Goal: Task Accomplishment & Management: Complete application form

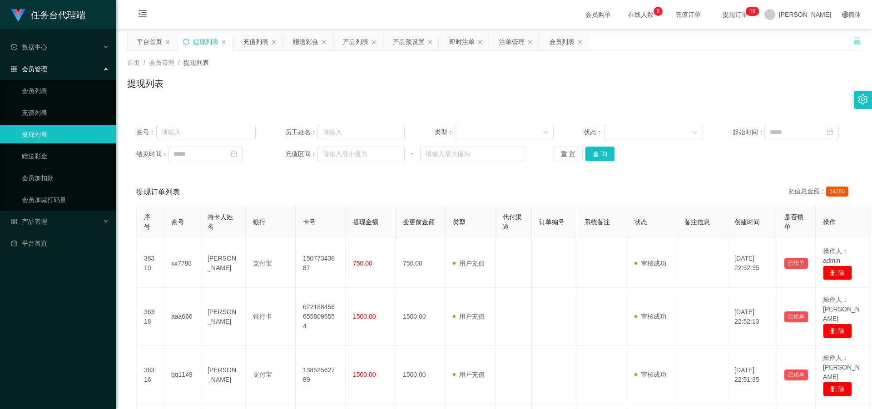
click at [187, 41] on icon "图标: sync" at bounding box center [186, 42] width 6 height 6
click at [304, 41] on div "赠送彩金" at bounding box center [305, 41] width 25 height 17
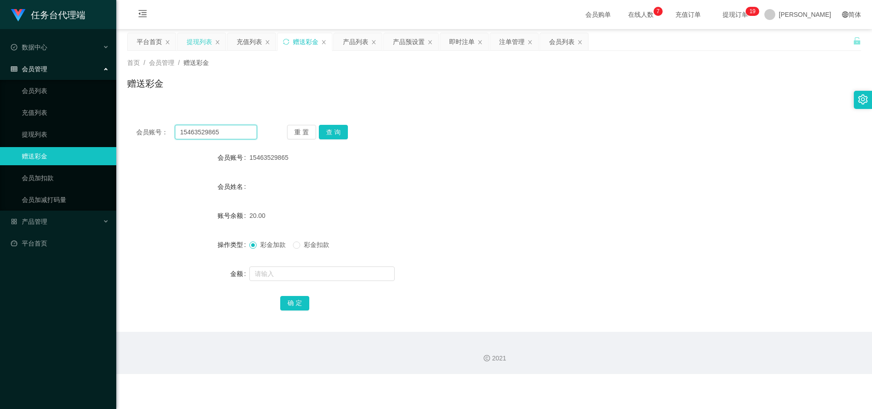
drag, startPoint x: 227, startPoint y: 133, endPoint x: 157, endPoint y: 124, distance: 70.4
click at [157, 124] on div "会员账号： 15463529865 重 置 查 询 会员账号 15463529865 会员姓名 账号余额 20.00 操作类型 彩金加款 彩金扣款 金额 确 定" at bounding box center [494, 224] width 734 height 216
click at [340, 128] on button "查 询" at bounding box center [333, 132] width 29 height 15
click at [203, 41] on div "提现列表" at bounding box center [199, 41] width 25 height 17
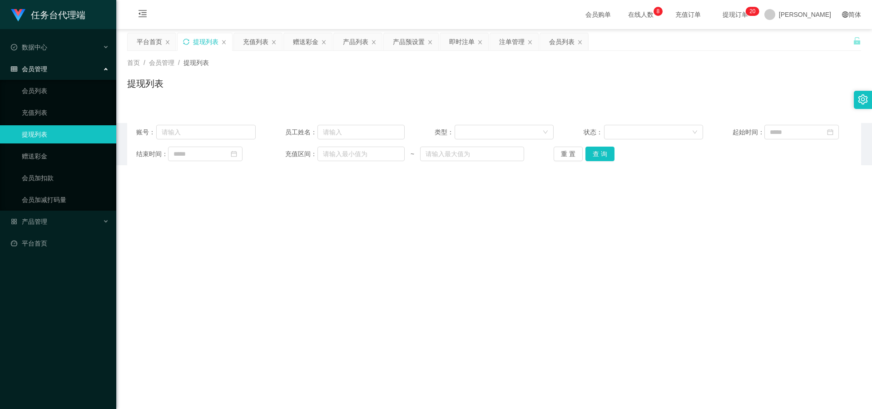
click at [181, 41] on div "提现列表" at bounding box center [205, 41] width 54 height 17
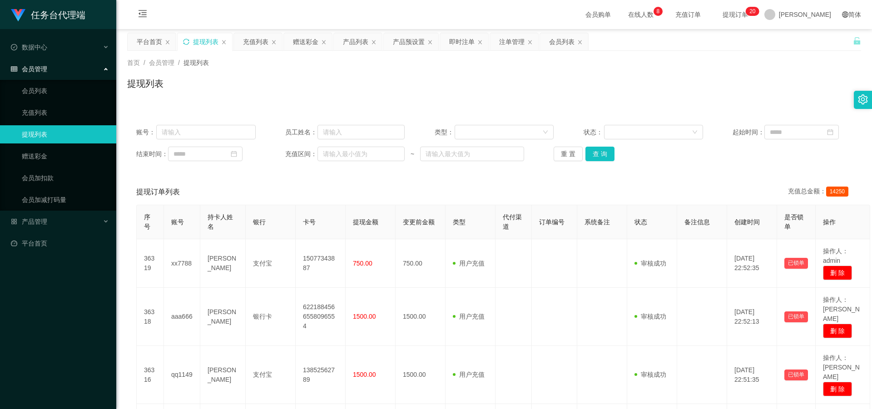
click at [183, 40] on div "提现列表" at bounding box center [205, 41] width 54 height 17
click at [190, 39] on div "提现列表" at bounding box center [205, 41] width 54 height 17
click at [187, 40] on icon "图标: sync" at bounding box center [186, 42] width 6 height 6
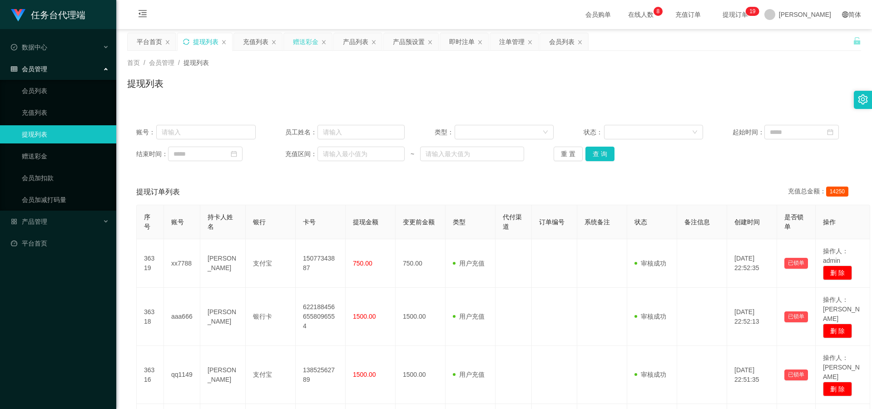
click at [309, 38] on div "赠送彩金" at bounding box center [305, 41] width 25 height 17
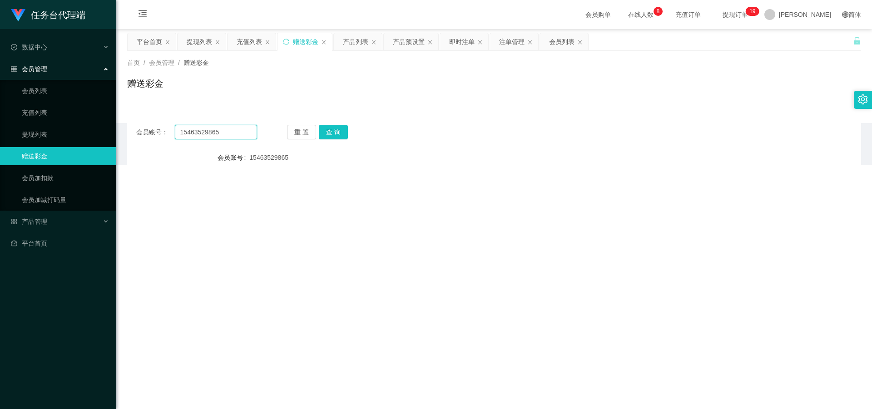
drag, startPoint x: 206, startPoint y: 138, endPoint x: 135, endPoint y: 134, distance: 70.5
click at [138, 136] on div "会员账号： 15463529865" at bounding box center [196, 132] width 121 height 15
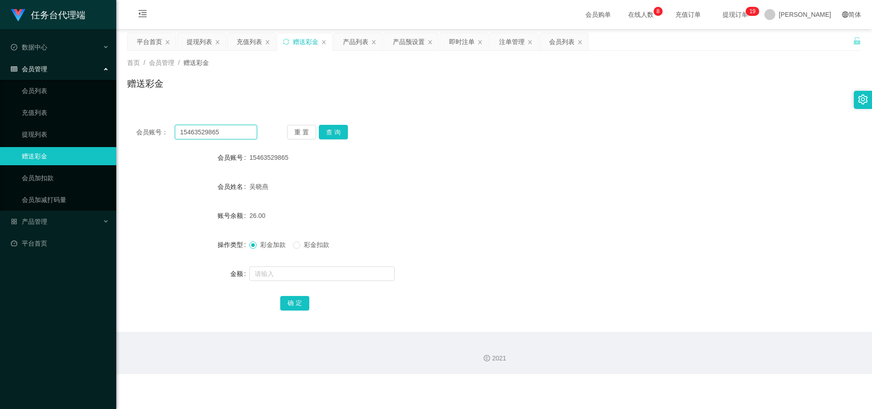
paste input "89541237"
type input "15895412375"
click at [341, 137] on button "查 询" at bounding box center [333, 132] width 29 height 15
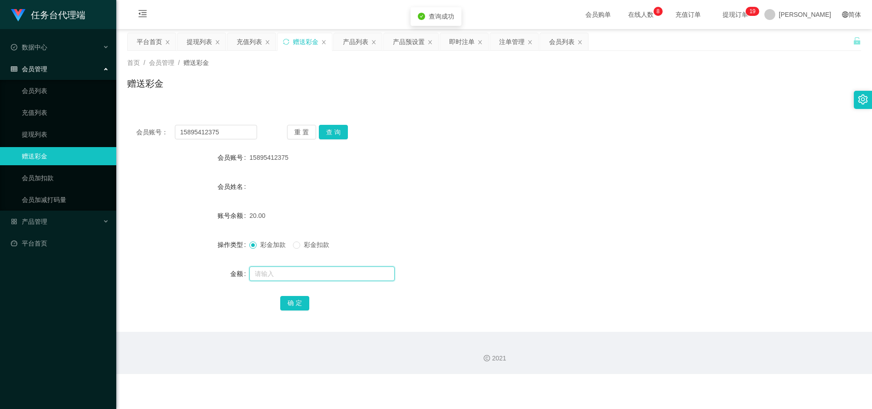
click at [291, 277] on input "text" at bounding box center [321, 274] width 145 height 15
type input "3"
click at [295, 304] on button "确 定" at bounding box center [294, 303] width 29 height 15
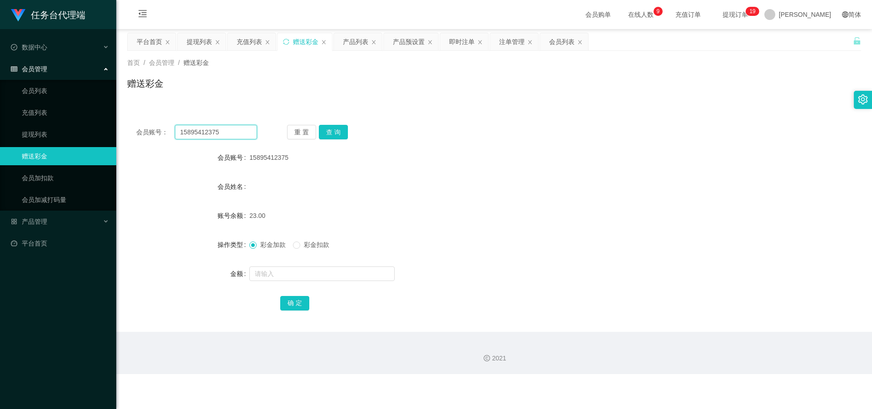
drag, startPoint x: 219, startPoint y: 131, endPoint x: 195, endPoint y: 136, distance: 24.1
click at [130, 127] on div "会员账号： 15895412375 重 置 查 询" at bounding box center [494, 132] width 734 height 15
paste input "46352986"
type input "15463529865"
click at [334, 135] on button "查 询" at bounding box center [333, 132] width 29 height 15
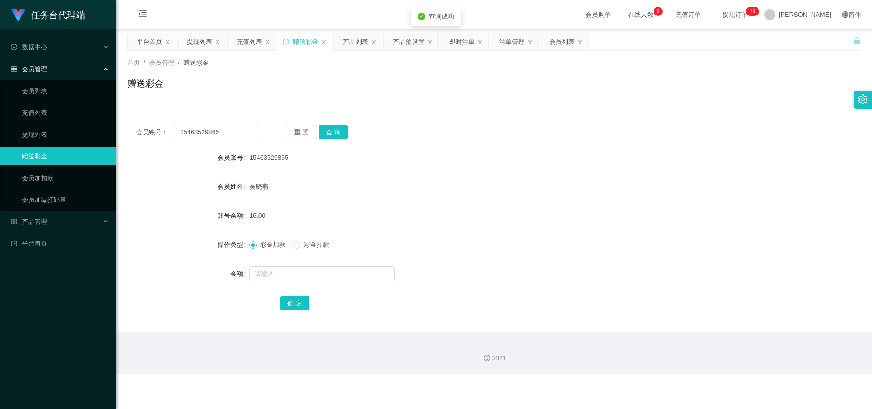
click at [309, 243] on span "彩金扣款" at bounding box center [316, 244] width 33 height 7
click at [290, 272] on input "text" at bounding box center [321, 274] width 145 height 15
click at [279, 246] on span "彩金加款" at bounding box center [273, 244] width 33 height 7
click at [293, 273] on input "text" at bounding box center [321, 274] width 145 height 15
type input "3"
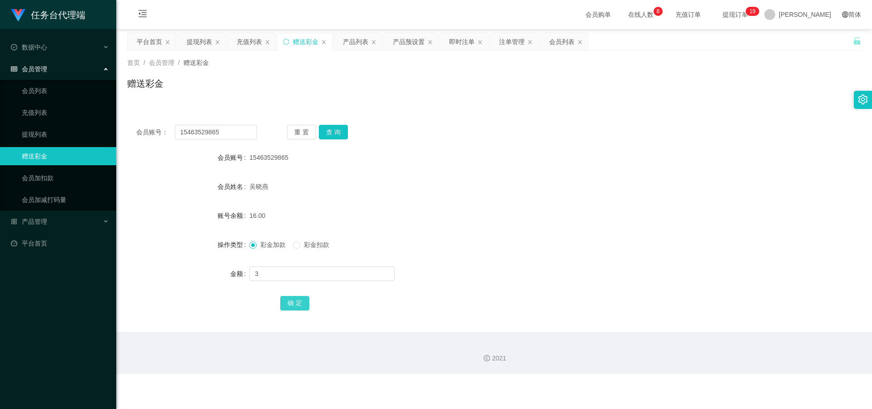
click at [293, 303] on button "确 定" at bounding box center [294, 303] width 29 height 15
click at [189, 42] on div "提现列表" at bounding box center [199, 41] width 25 height 17
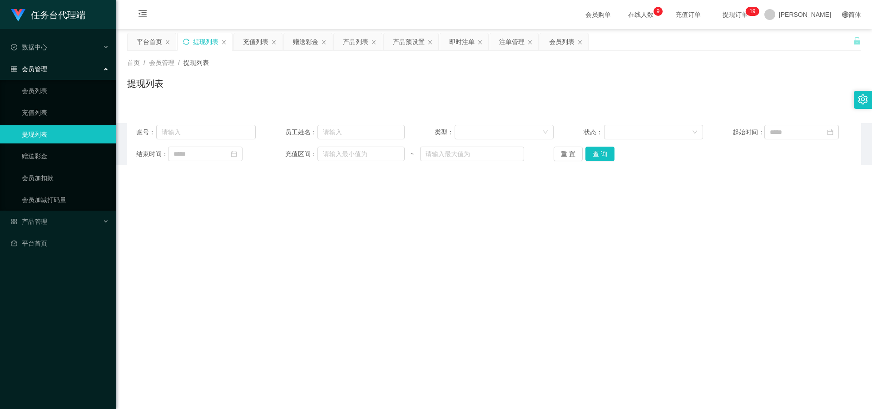
click at [187, 42] on icon "图标: sync" at bounding box center [186, 42] width 6 height 6
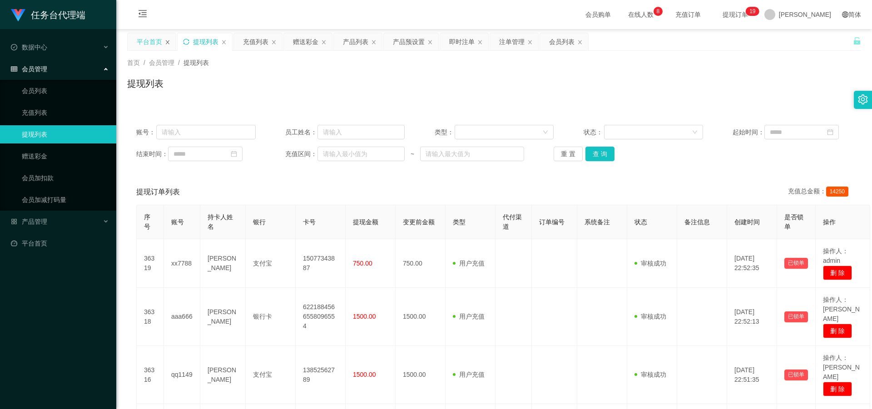
click at [168, 43] on icon "图标: close" at bounding box center [167, 42] width 5 height 5
click at [249, 43] on div "赠送彩金" at bounding box center [255, 41] width 25 height 17
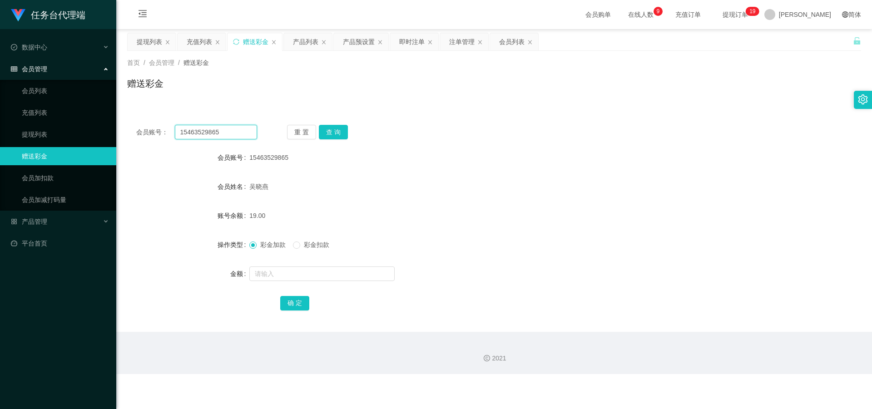
drag, startPoint x: 230, startPoint y: 134, endPoint x: 108, endPoint y: 125, distance: 122.5
click at [108, 125] on section "任务台代理端 数据中心 会员管理 会员列表 充值列表 提现列表 赠送彩金 会员加扣款 会员加减打码量 产品管理 开奖记录 注单管理 产品列表 即时注单 产品预…" at bounding box center [436, 187] width 872 height 374
paste input "qq1101"
type input "qq1101"
click at [326, 128] on button "查 询" at bounding box center [333, 132] width 29 height 15
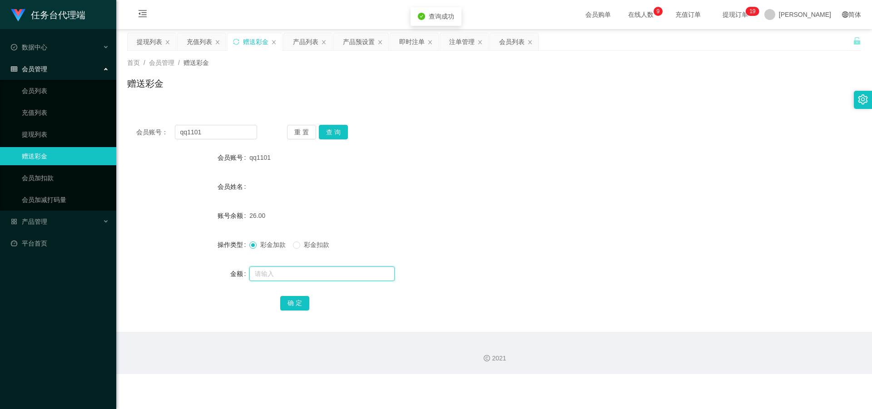
click at [278, 273] on input "text" at bounding box center [321, 274] width 145 height 15
type input "3"
click at [288, 302] on button "确 定" at bounding box center [294, 303] width 29 height 15
click at [380, 42] on icon "图标: close" at bounding box center [380, 42] width 4 height 4
click at [321, 44] on icon "图标: close" at bounding box center [323, 42] width 5 height 5
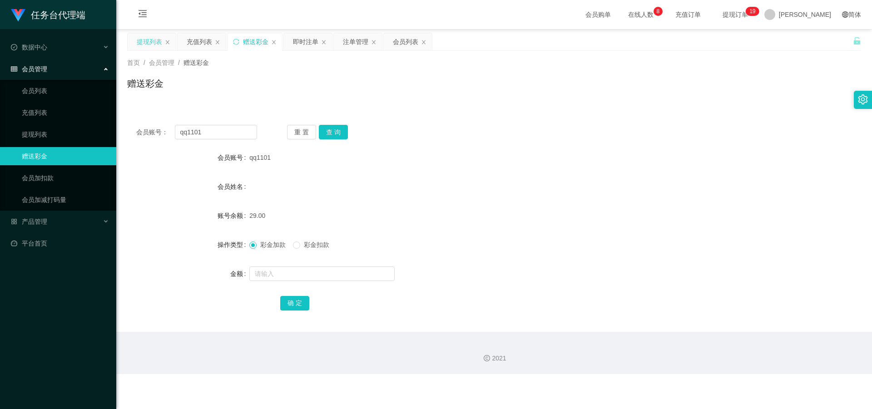
click at [152, 44] on div "提现列表" at bounding box center [149, 41] width 25 height 17
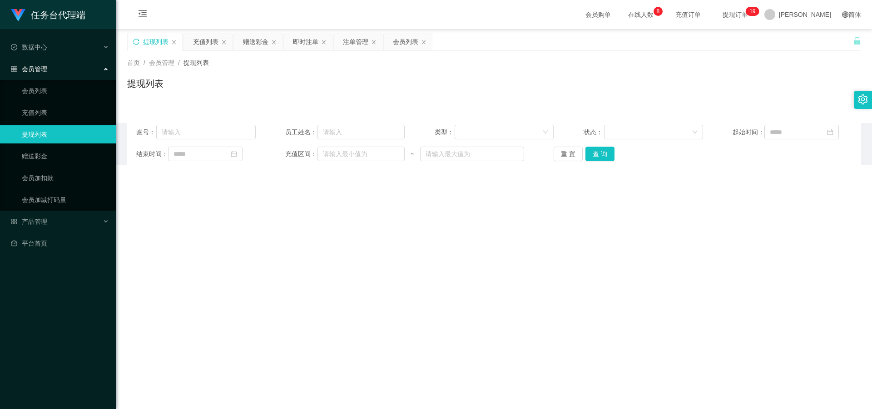
click at [138, 44] on icon "图标: sync" at bounding box center [136, 42] width 6 height 6
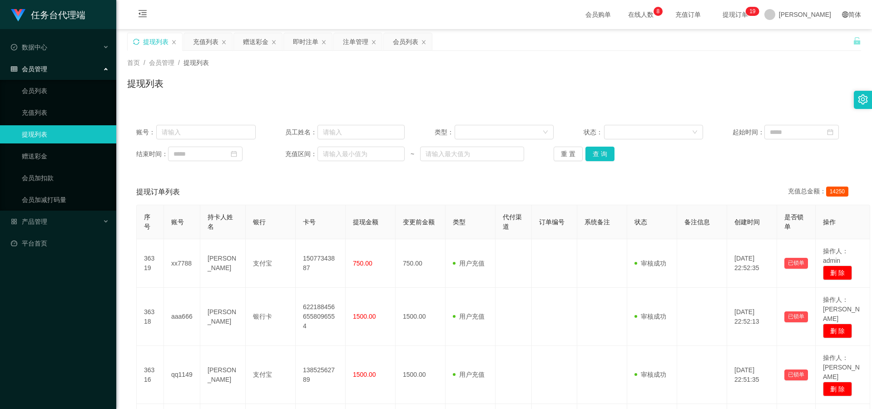
click at [133, 41] on icon "图标: sync" at bounding box center [136, 42] width 6 height 6
click at [139, 40] on icon "图标: sync" at bounding box center [136, 42] width 6 height 6
click at [132, 44] on div "提现列表" at bounding box center [155, 41] width 54 height 17
click at [137, 40] on icon "图标: sync" at bounding box center [136, 42] width 6 height 6
click at [138, 41] on icon "图标: sync" at bounding box center [136, 42] width 6 height 6
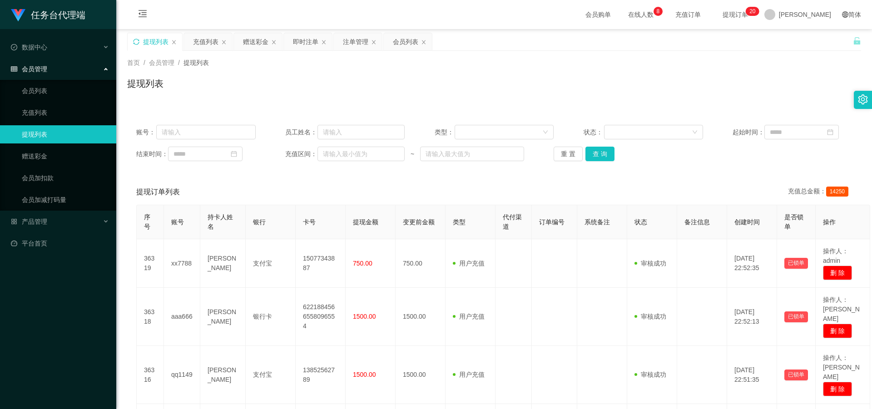
click at [137, 41] on icon "图标: sync" at bounding box center [136, 42] width 6 height 6
click at [139, 42] on div "提现列表" at bounding box center [155, 41] width 54 height 17
click at [136, 42] on icon "图标: sync" at bounding box center [136, 42] width 6 height 6
click at [136, 41] on icon "图标: sync" at bounding box center [136, 42] width 6 height 6
click at [242, 40] on div "赠送彩金" at bounding box center [258, 41] width 48 height 17
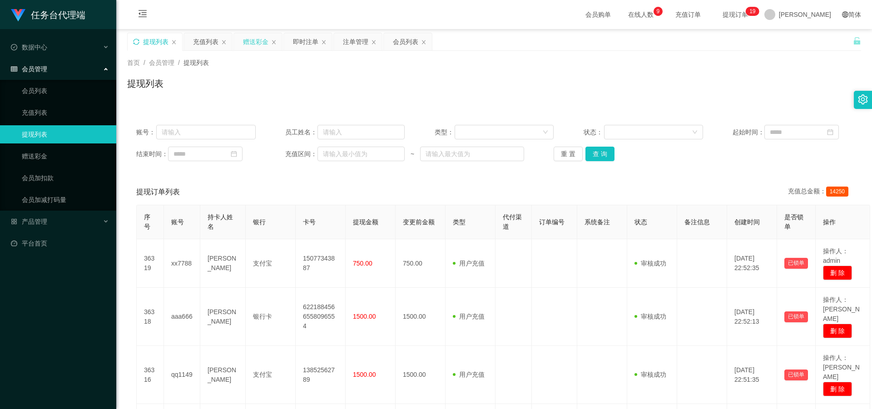
click at [252, 45] on div "赠送彩金" at bounding box center [255, 41] width 25 height 17
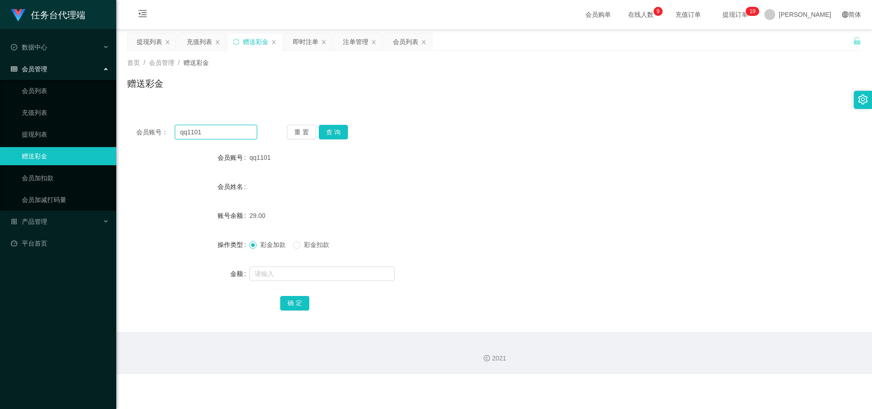
drag, startPoint x: 213, startPoint y: 136, endPoint x: 163, endPoint y: 133, distance: 49.6
click at [166, 133] on div "会员账号： qq1101" at bounding box center [196, 132] width 121 height 15
click at [339, 136] on button "查 询" at bounding box center [333, 132] width 29 height 15
click at [333, 129] on button "查 询" at bounding box center [333, 132] width 29 height 15
click at [144, 33] on div "提现列表" at bounding box center [149, 41] width 25 height 17
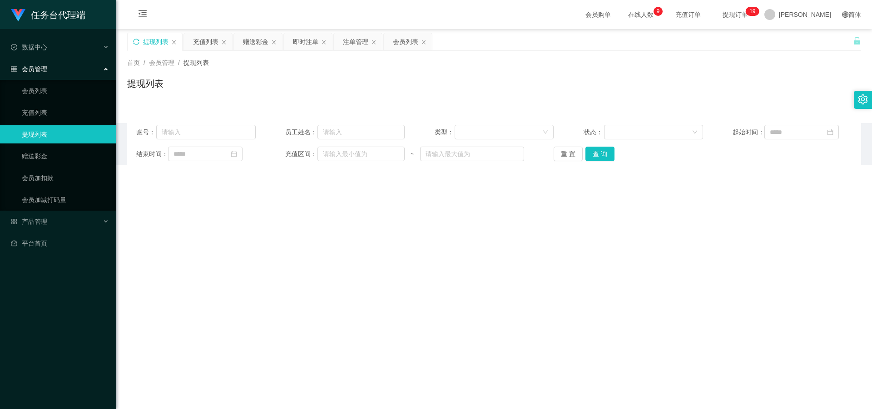
click at [137, 40] on icon "图标: sync" at bounding box center [136, 42] width 6 height 6
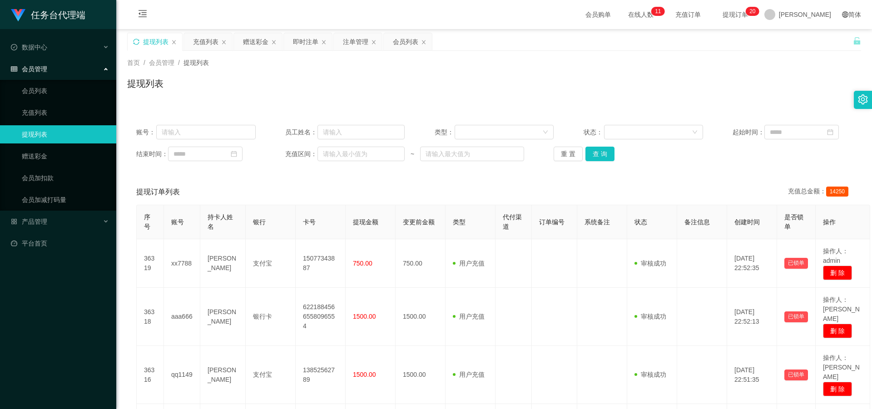
click at [135, 43] on icon "图标: sync" at bounding box center [136, 42] width 6 height 6
click at [248, 40] on div "赠送彩金" at bounding box center [255, 41] width 25 height 17
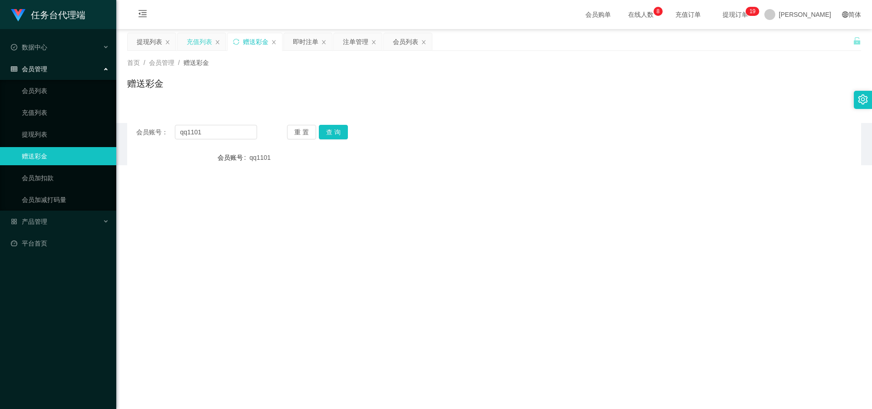
click at [212, 42] on div "充值列表" at bounding box center [202, 41] width 48 height 17
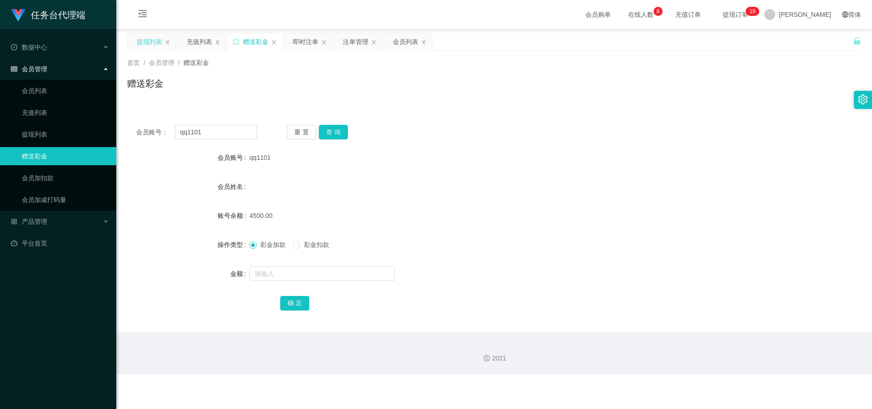
click at [140, 43] on div "提现列表" at bounding box center [149, 41] width 25 height 17
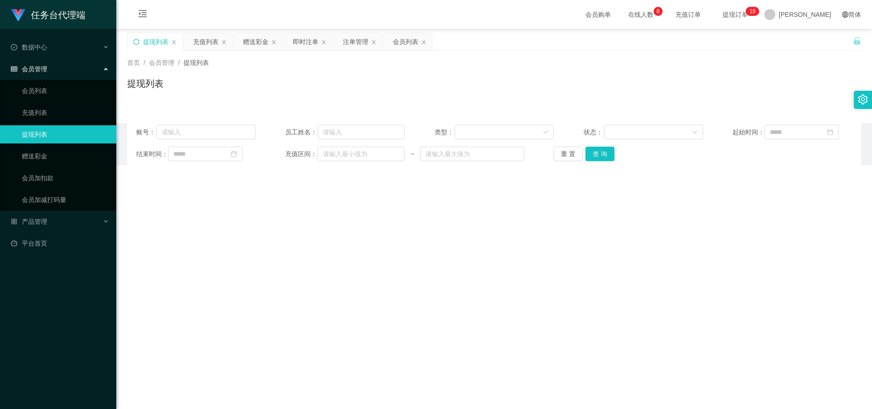
click at [135, 41] on icon "图标: sync" at bounding box center [136, 42] width 6 height 6
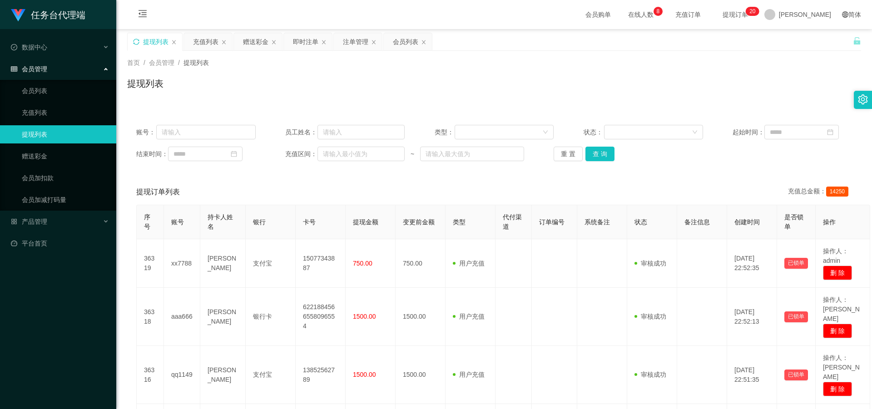
click at [138, 41] on icon "图标: sync" at bounding box center [136, 42] width 6 height 6
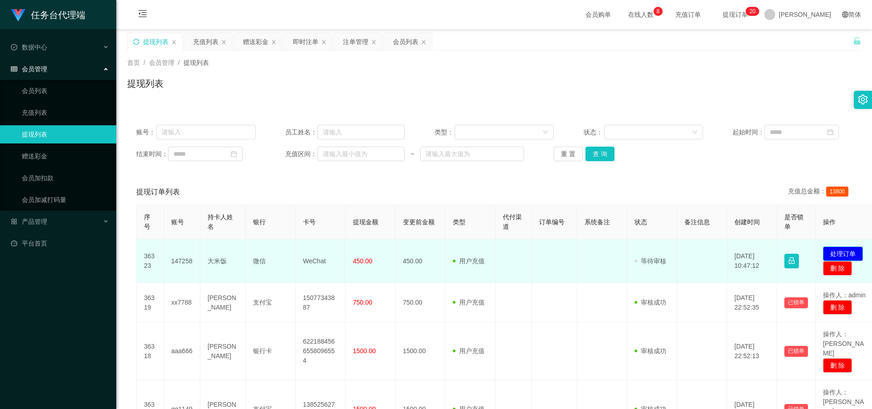
click at [834, 249] on button "处理订单" at bounding box center [843, 254] width 40 height 15
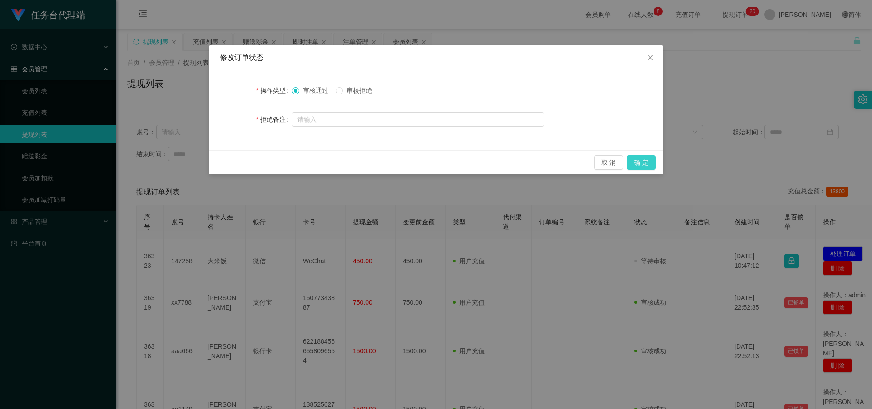
click at [642, 163] on button "确 定" at bounding box center [641, 162] width 29 height 15
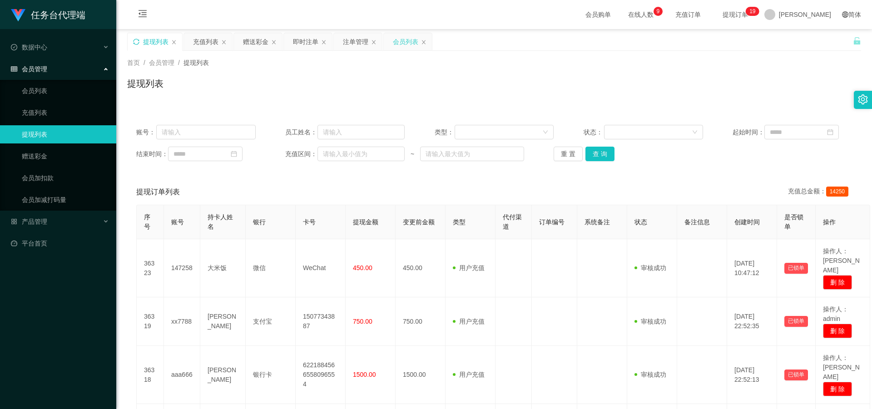
click at [396, 40] on div "会员列表" at bounding box center [405, 41] width 25 height 17
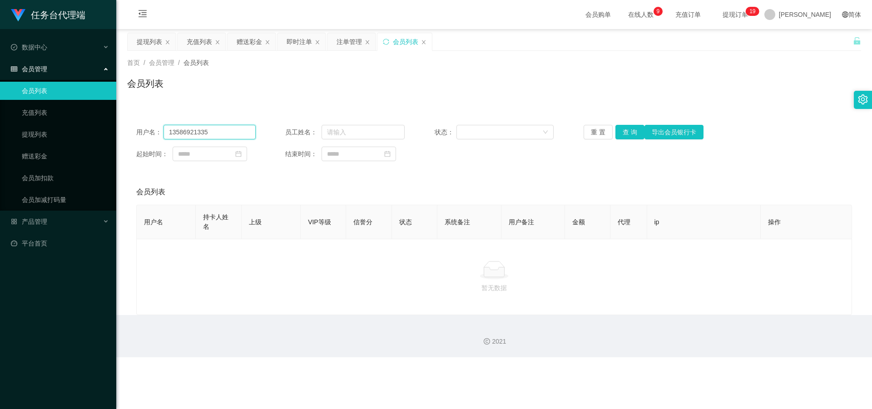
drag, startPoint x: 170, startPoint y: 131, endPoint x: 152, endPoint y: 130, distance: 18.6
click at [151, 130] on div "用户名： 13586921335" at bounding box center [195, 132] width 119 height 15
type input "xiaobao123"
click at [623, 129] on button "查 询" at bounding box center [629, 132] width 29 height 15
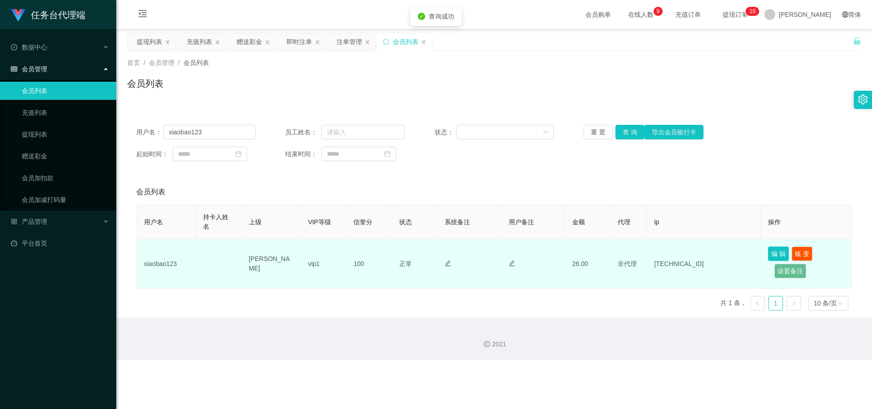
click at [776, 250] on button "编 辑" at bounding box center [778, 254] width 21 height 15
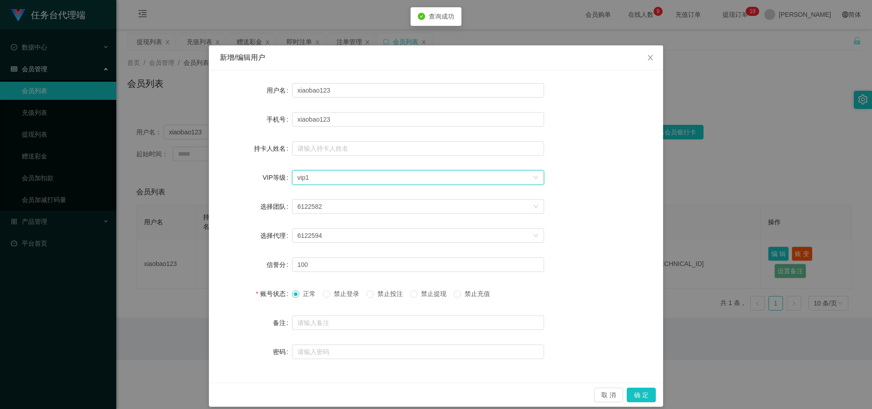
click at [323, 182] on div "选择VIP等级 vip1" at bounding box center [414, 178] width 235 height 14
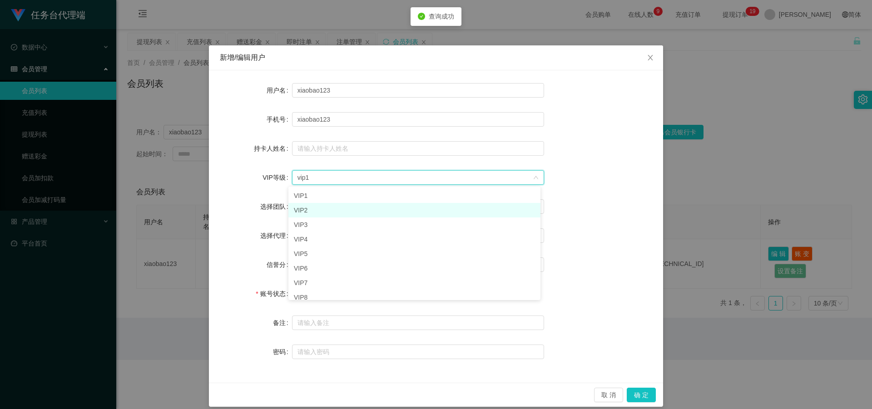
click at [310, 205] on li "VIP2" at bounding box center [414, 210] width 252 height 15
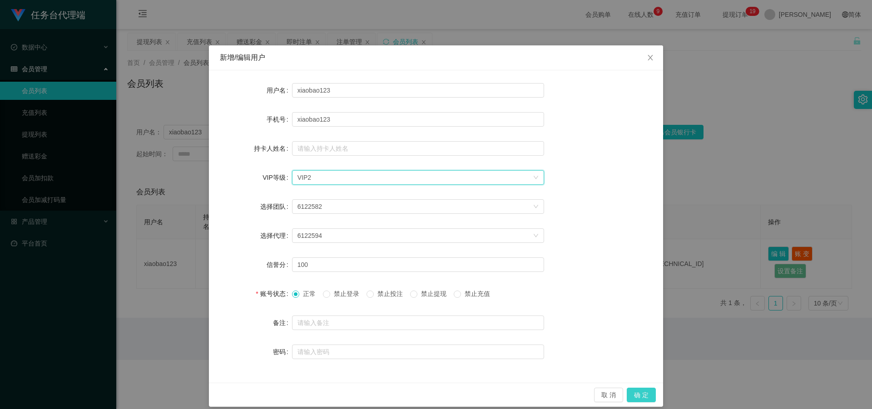
click at [642, 392] on button "确 定" at bounding box center [641, 395] width 29 height 15
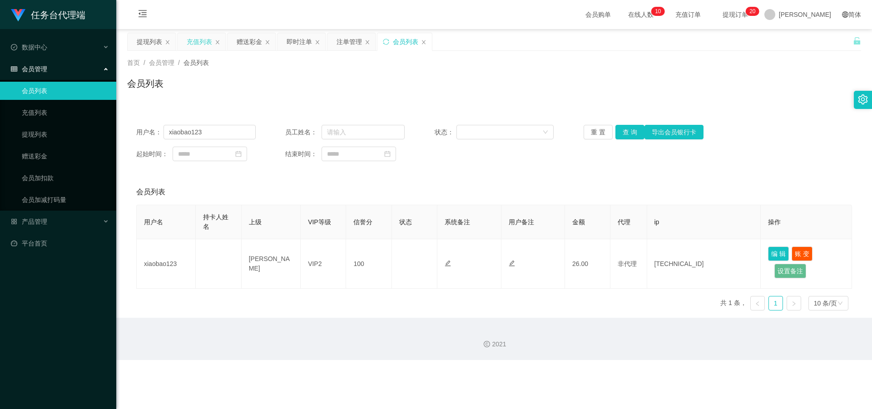
click at [205, 41] on div "充值列表" at bounding box center [199, 41] width 25 height 17
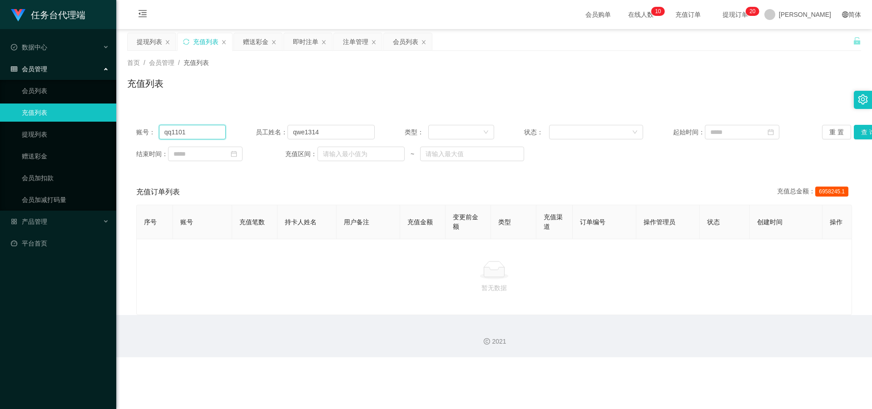
click at [205, 133] on input "qq1101" at bounding box center [192, 132] width 67 height 15
click at [251, 37] on div "赠送彩金" at bounding box center [255, 41] width 25 height 17
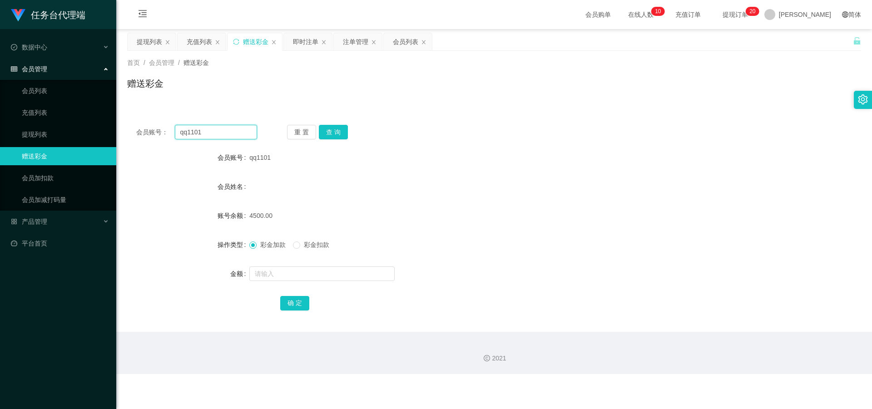
drag, startPoint x: 199, startPoint y: 128, endPoint x: 181, endPoint y: 129, distance: 18.2
click at [181, 129] on input "qq1101" at bounding box center [216, 132] width 82 height 15
click at [336, 130] on button "查 询" at bounding box center [333, 132] width 29 height 15
click at [224, 129] on input "xiaobao" at bounding box center [216, 132] width 82 height 15
type input "xiaobao123"
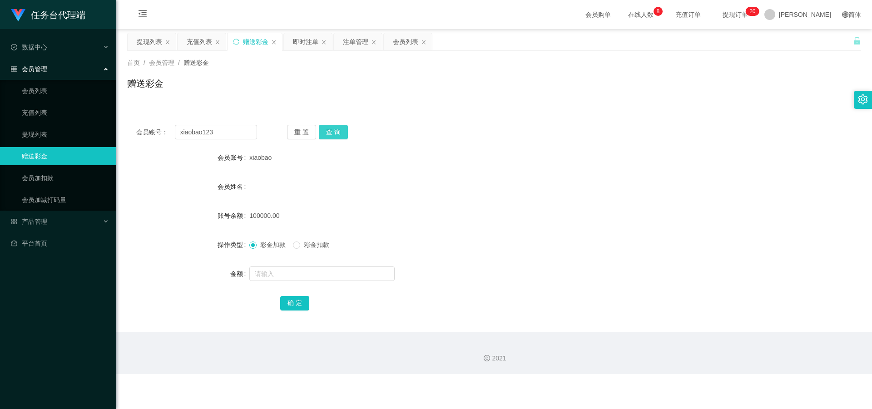
click at [341, 131] on button "查 询" at bounding box center [333, 132] width 29 height 15
click at [282, 267] on input "text" at bounding box center [321, 274] width 145 height 15
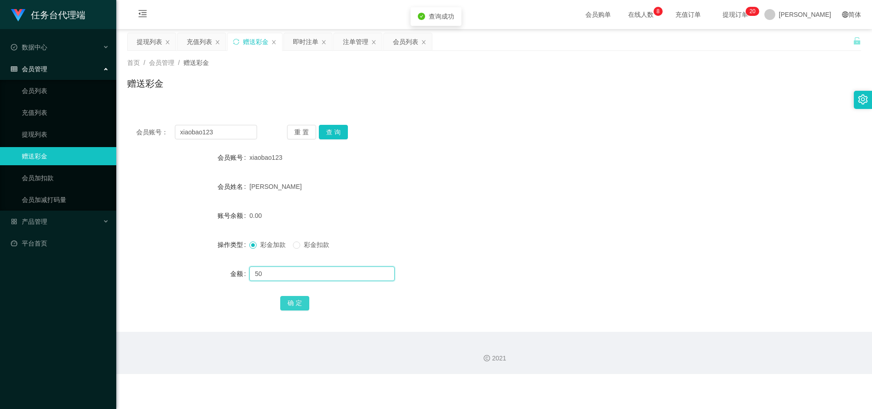
type input "50"
drag, startPoint x: 302, startPoint y: 303, endPoint x: 337, endPoint y: 281, distance: 41.4
click at [302, 303] on button "确 定" at bounding box center [294, 303] width 29 height 15
click at [306, 244] on span "彩金扣款" at bounding box center [316, 244] width 33 height 7
click at [287, 272] on input "text" at bounding box center [321, 274] width 145 height 15
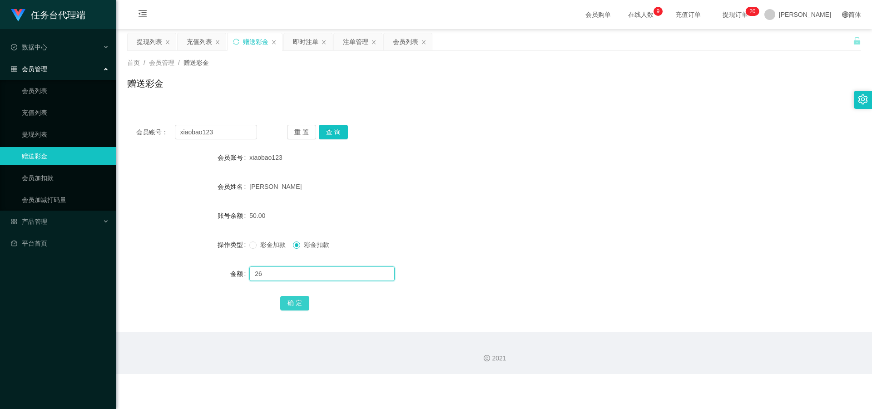
type input "26"
click at [287, 310] on button "确 定" at bounding box center [294, 303] width 29 height 15
click at [266, 252] on div "彩金加款 彩金扣款" at bounding box center [463, 245] width 428 height 18
click at [260, 246] on span "彩金加款" at bounding box center [273, 244] width 33 height 7
click at [141, 44] on div "提现列表" at bounding box center [149, 41] width 25 height 17
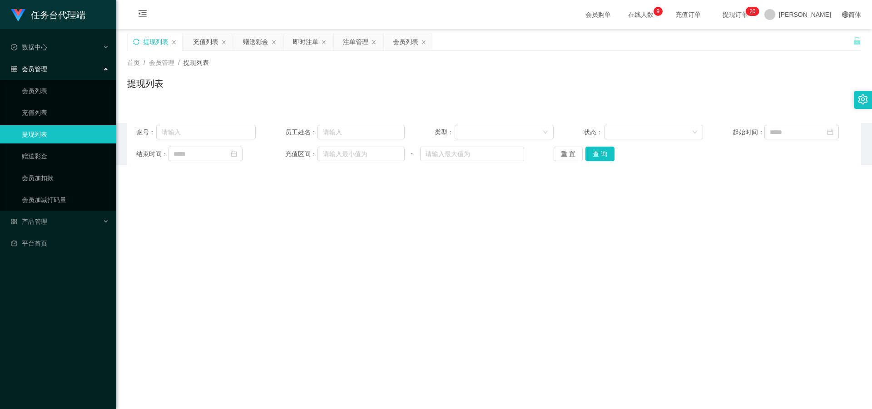
click at [136, 44] on icon "图标: sync" at bounding box center [136, 42] width 6 height 6
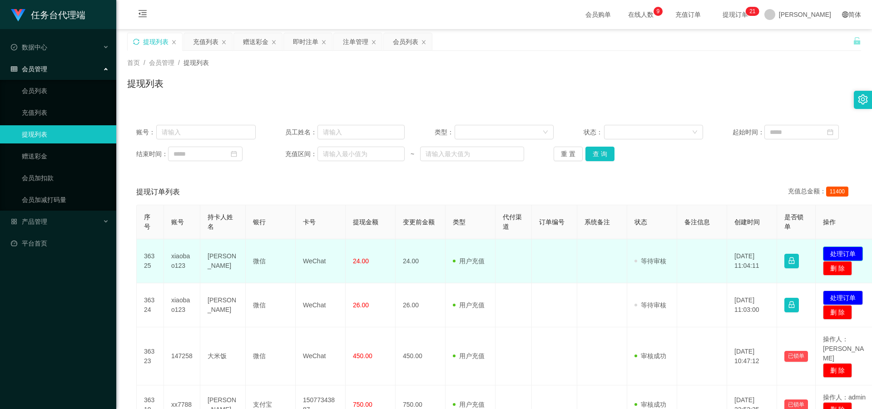
click at [835, 254] on button "处理订单" at bounding box center [843, 254] width 40 height 15
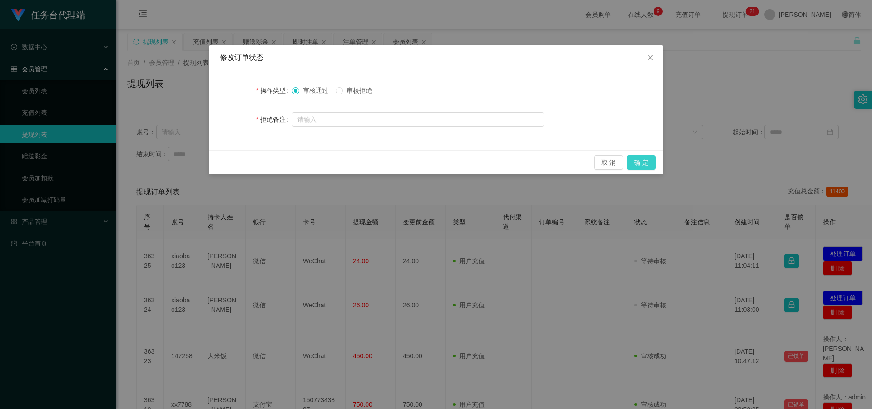
click at [652, 159] on button "确 定" at bounding box center [641, 162] width 29 height 15
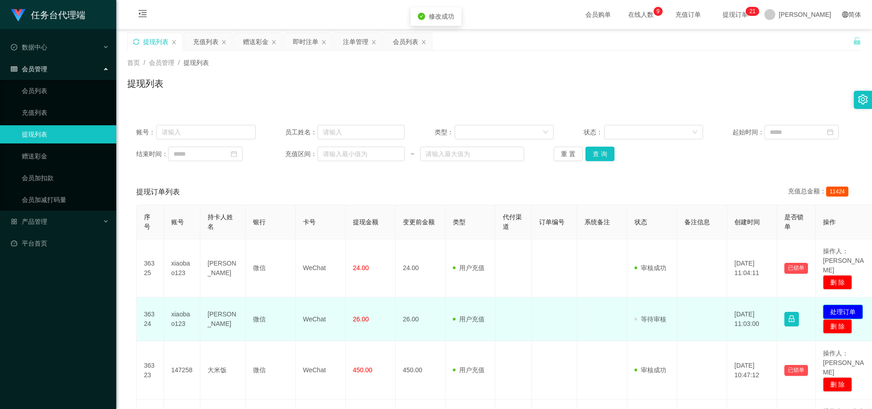
click at [835, 305] on button "处理订单" at bounding box center [843, 312] width 40 height 15
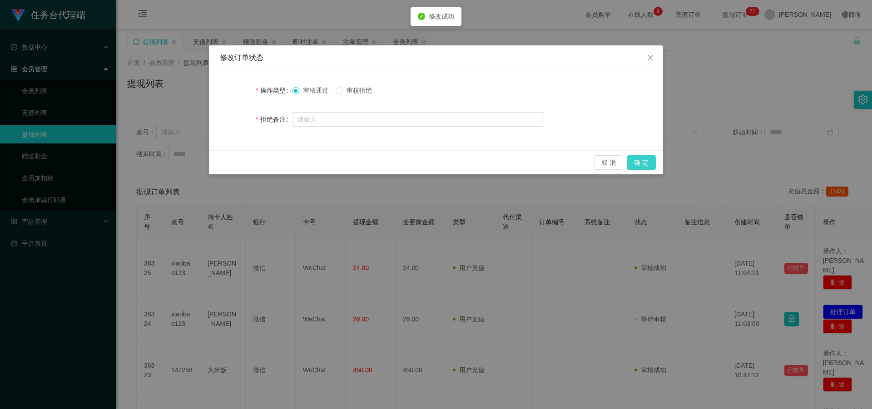
click at [648, 161] on button "确 定" at bounding box center [641, 162] width 29 height 15
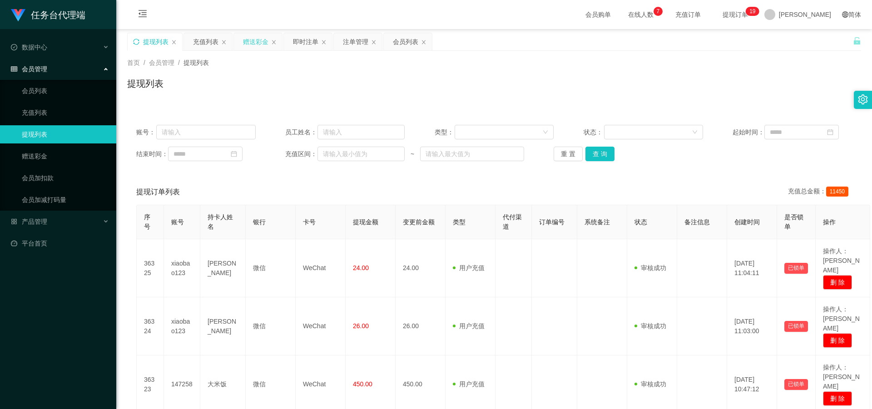
click at [252, 41] on div "赠送彩金" at bounding box center [255, 41] width 25 height 17
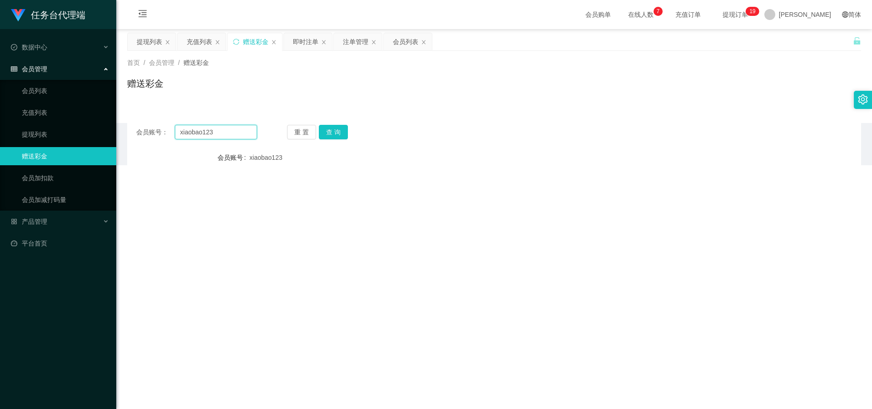
drag, startPoint x: 227, startPoint y: 127, endPoint x: 162, endPoint y: 128, distance: 64.5
click at [159, 133] on div "会员账号： xiaobao123" at bounding box center [196, 132] width 121 height 15
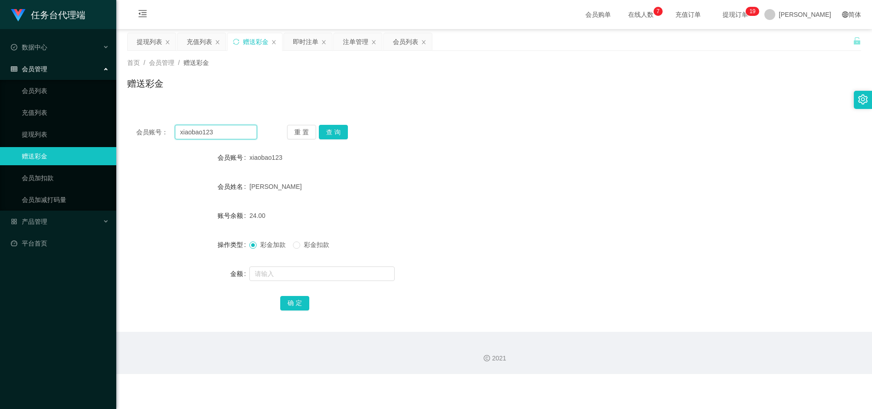
paste input "AAA20250902"
type input "AAA20250902"
drag, startPoint x: 345, startPoint y: 134, endPoint x: 337, endPoint y: 165, distance: 31.7
click at [345, 134] on button "查 询" at bounding box center [333, 132] width 29 height 15
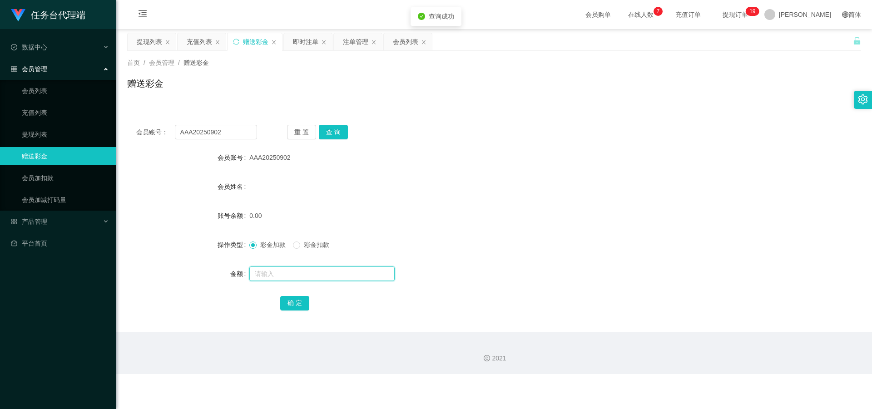
click at [283, 276] on input "text" at bounding box center [321, 274] width 145 height 15
type input "20"
drag, startPoint x: 298, startPoint y: 310, endPoint x: 311, endPoint y: 298, distance: 17.3
click at [298, 310] on button "确 定" at bounding box center [294, 303] width 29 height 15
click at [138, 38] on div "提现列表" at bounding box center [149, 41] width 25 height 17
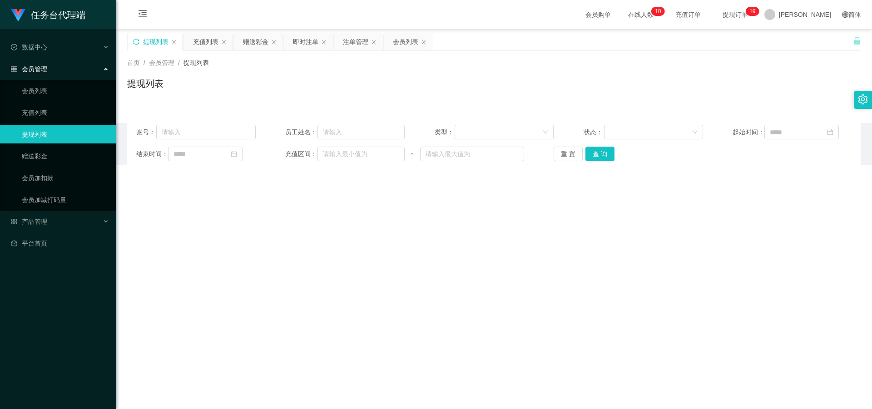
click at [137, 41] on icon "图标: sync" at bounding box center [136, 42] width 6 height 6
